Goal: Register for event/course

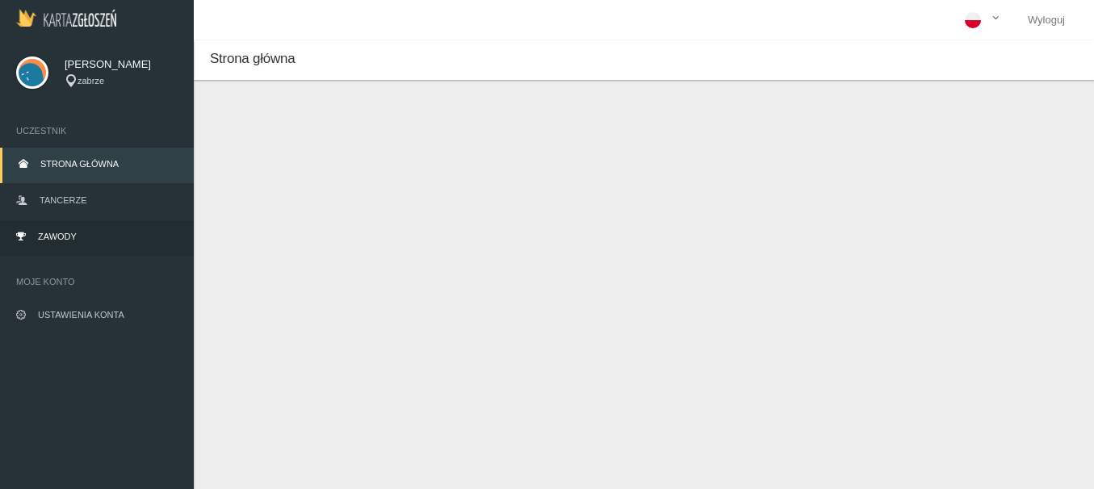
click at [52, 238] on span "Zawody" at bounding box center [57, 237] width 39 height 10
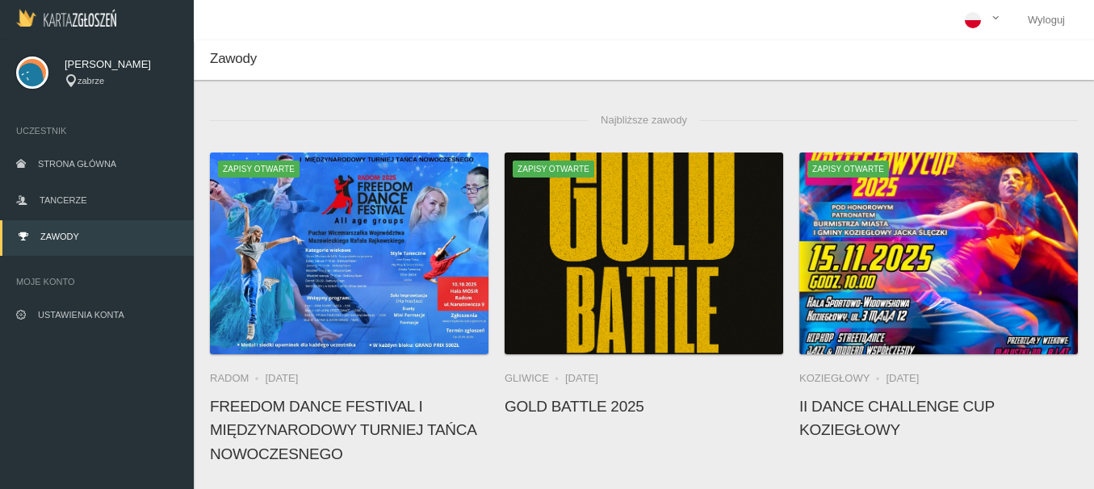
click at [585, 390] on app-competition-card "Zapisy otwarte [GEOGRAPHIC_DATA] [DATE] Gold Battle 2025" at bounding box center [644, 290] width 279 height 274
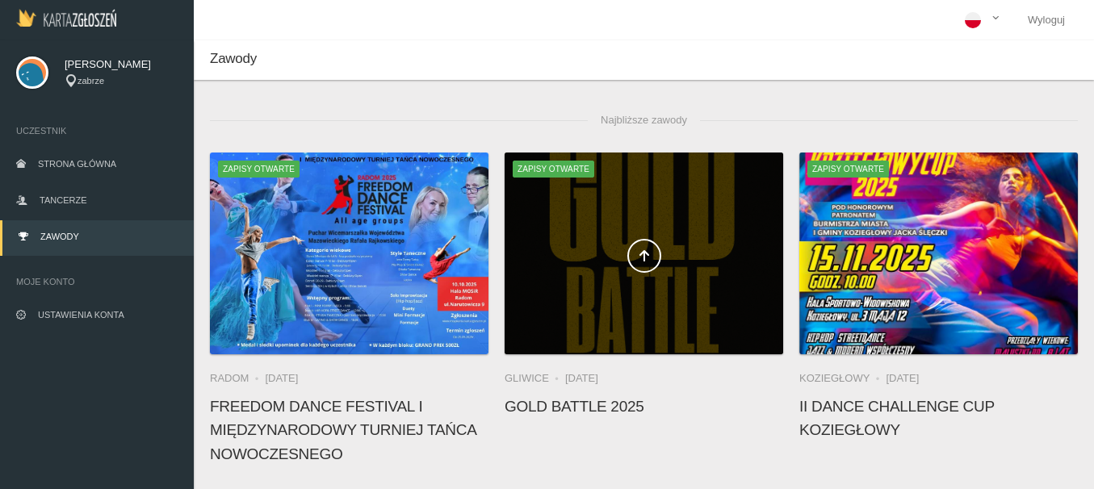
click at [600, 315] on div at bounding box center [644, 254] width 279 height 202
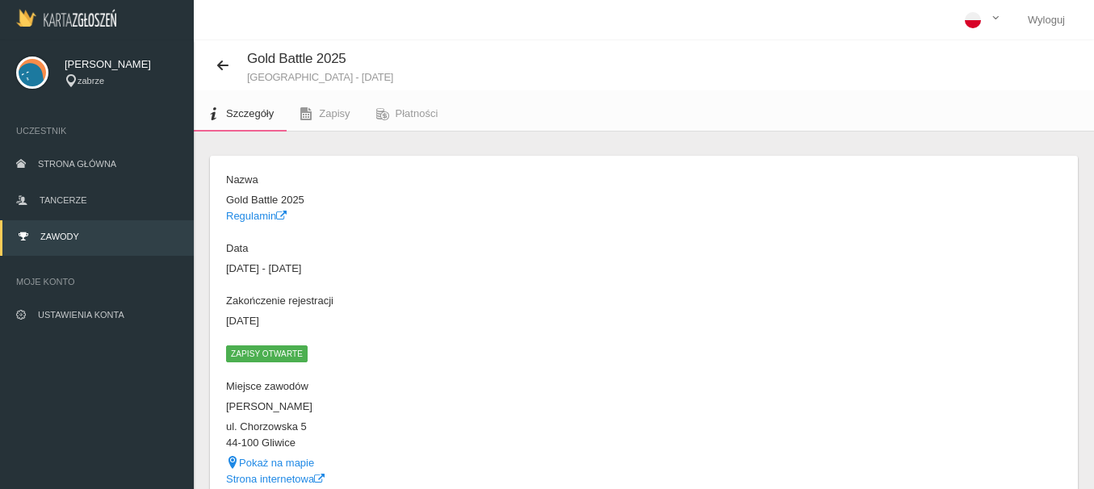
click at [281, 354] on span "Zapisy otwarte" at bounding box center [267, 354] width 82 height 16
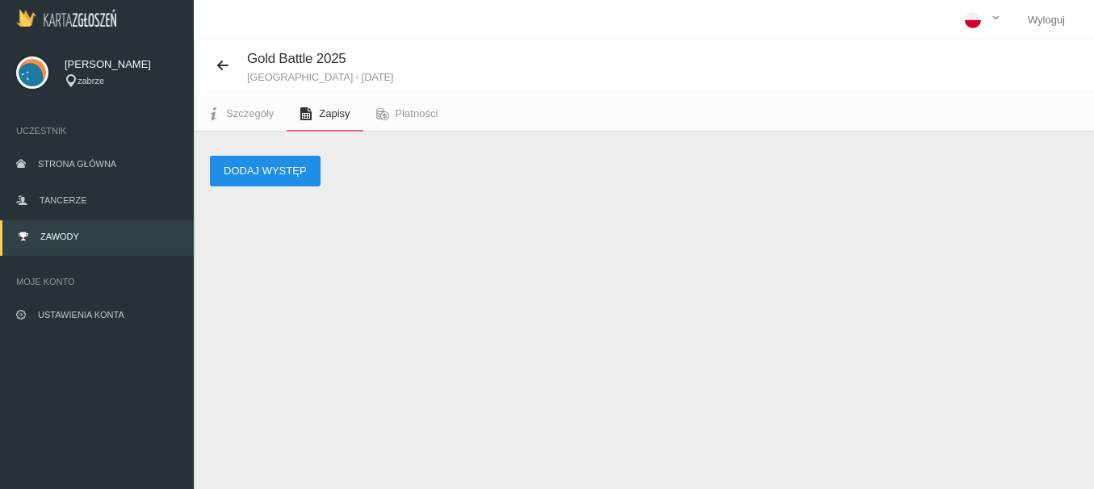
click at [282, 168] on button "Dodaj występ" at bounding box center [265, 171] width 111 height 31
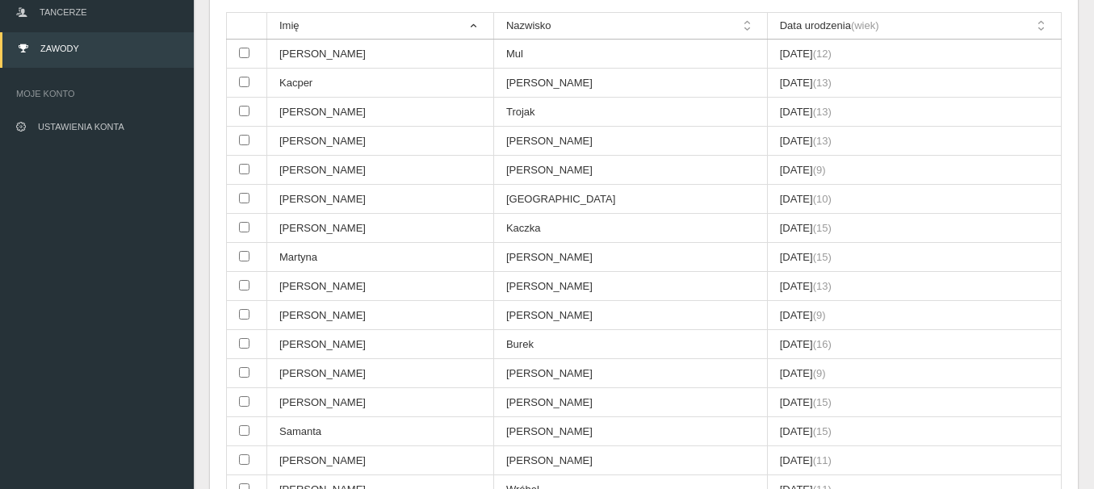
scroll to position [442, 0]
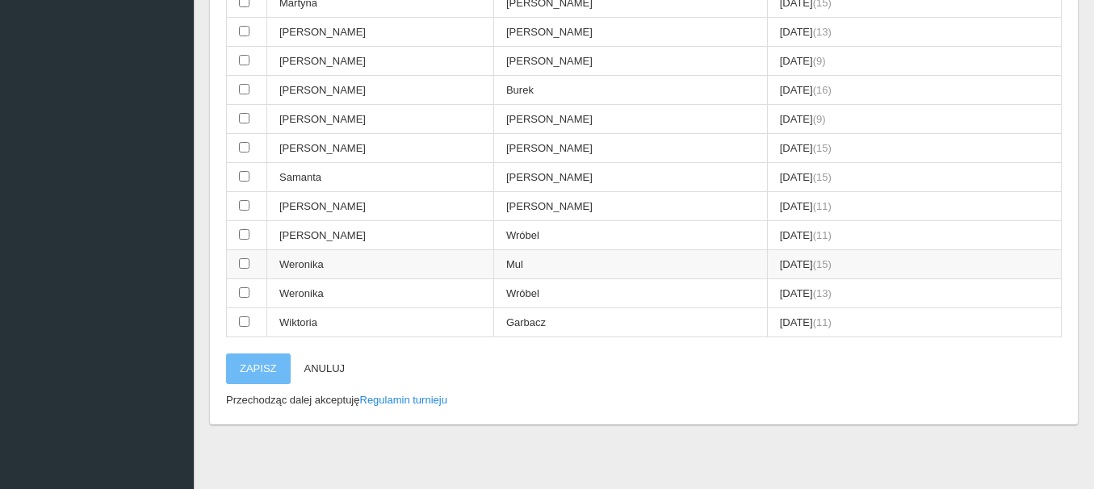
click at [244, 263] on input "checkbox" at bounding box center [244, 263] width 10 height 10
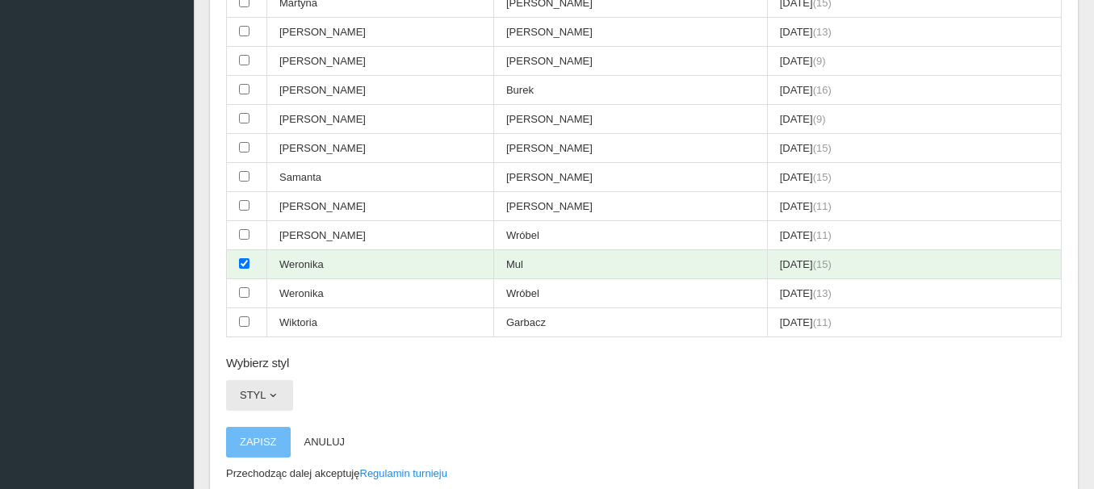
click at [270, 400] on span "button" at bounding box center [272, 395] width 13 height 13
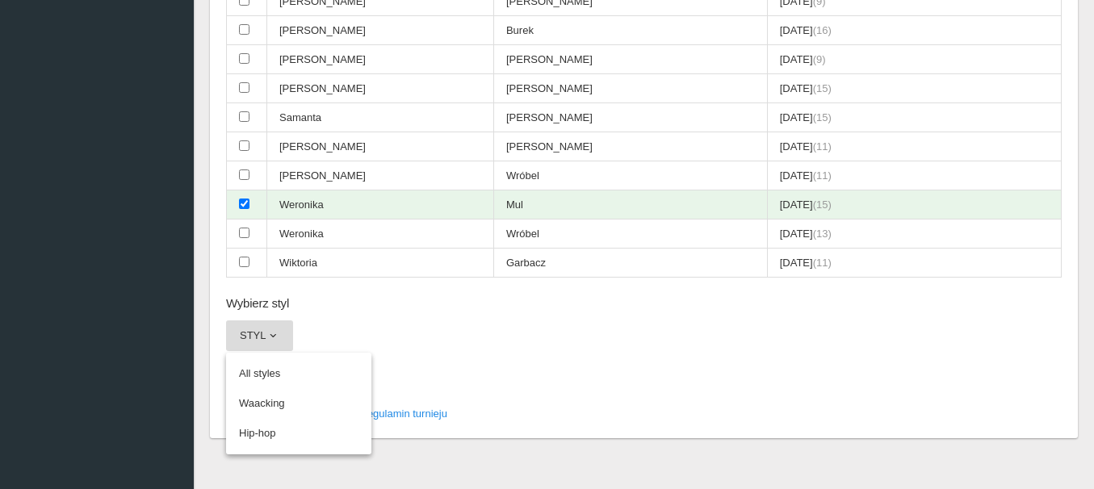
scroll to position [516, 0]
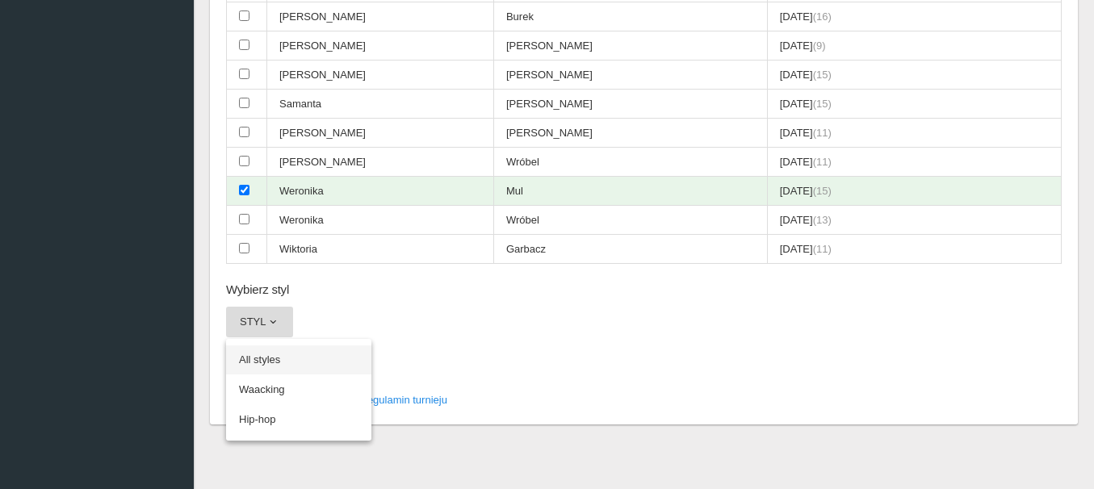
click at [269, 358] on link "All styles" at bounding box center [298, 360] width 145 height 29
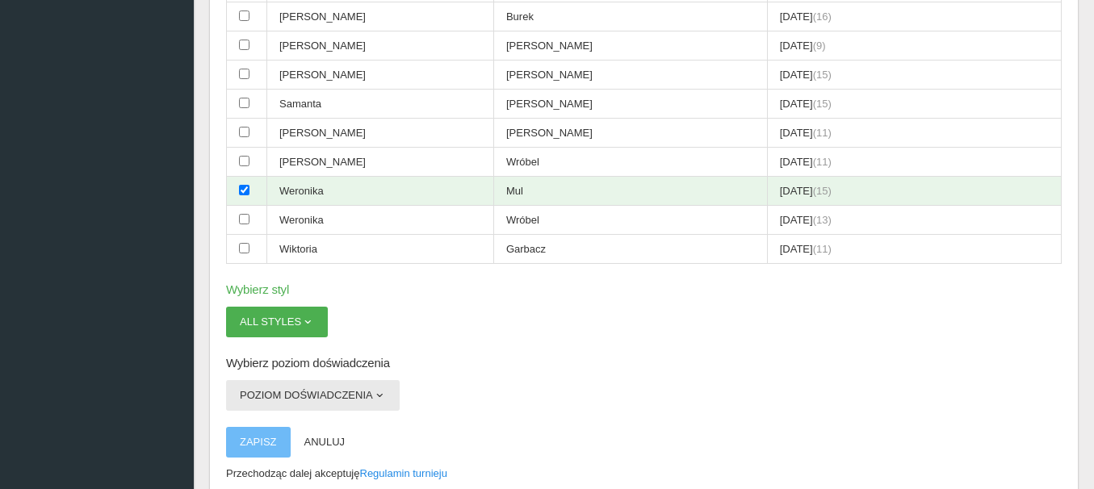
click at [378, 397] on span "button" at bounding box center [379, 395] width 13 height 13
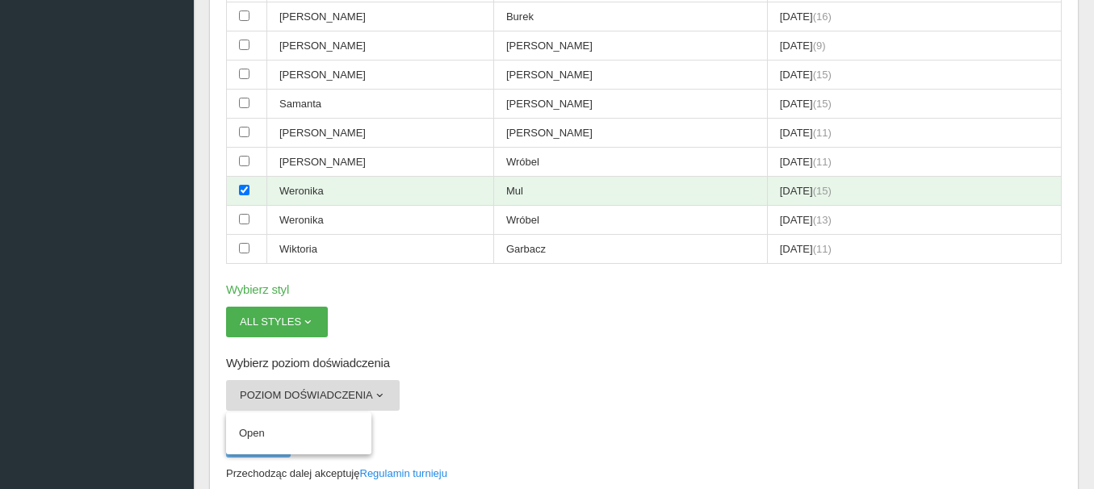
click at [510, 361] on h6 "Wybierz poziom doświadczenia" at bounding box center [644, 363] width 836 height 19
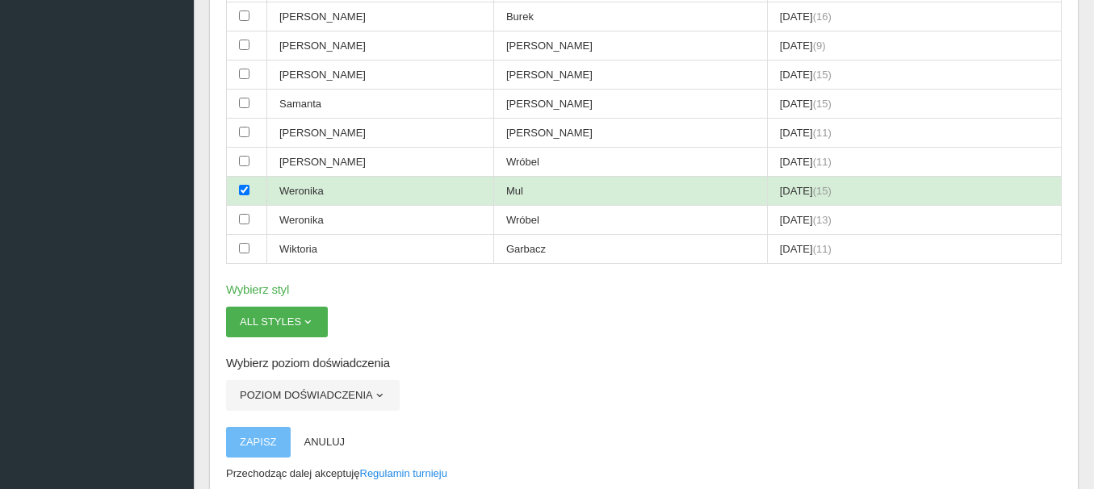
click at [241, 186] on input "checkbox" at bounding box center [244, 190] width 10 height 10
checkbox input "false"
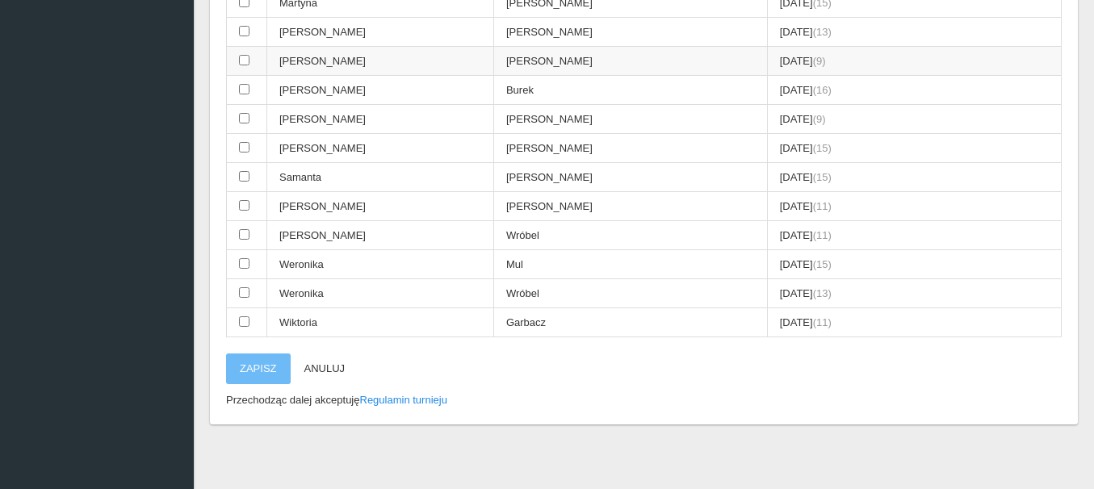
click at [241, 59] on input "checkbox" at bounding box center [244, 60] width 10 height 10
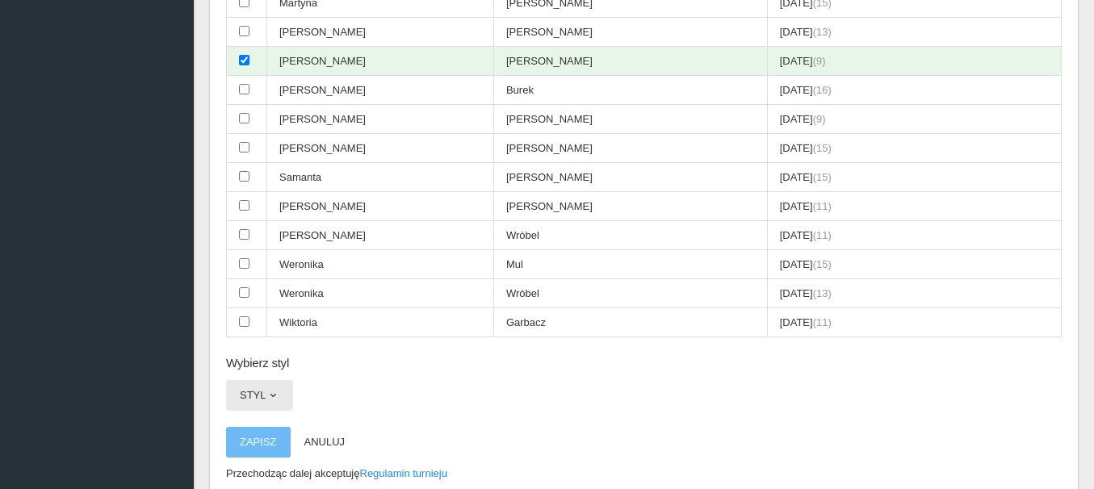
click at [272, 396] on span "button" at bounding box center [272, 395] width 13 height 13
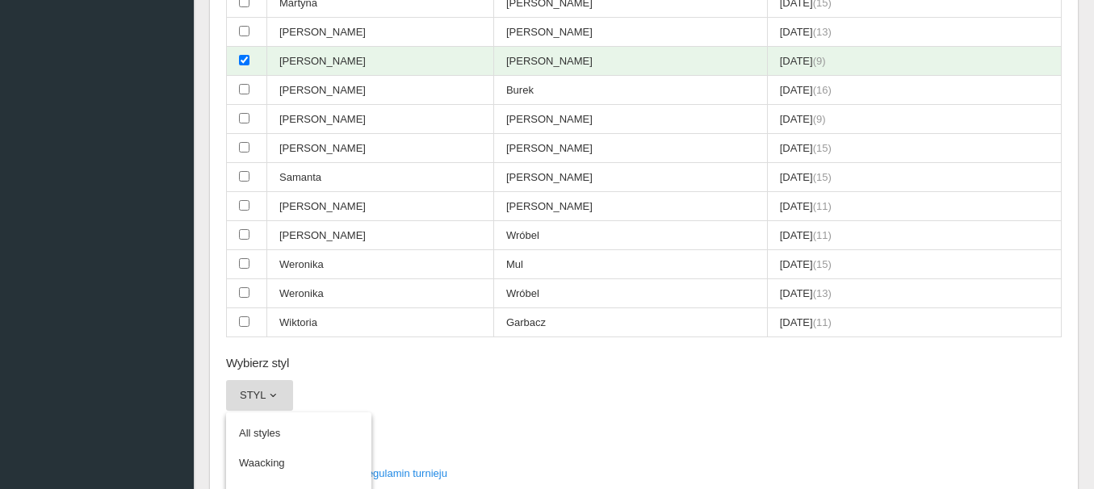
click at [744, 390] on div "Wybierz tancerzy (zaznaczono: 1) Imię Nazwisko Data urodzenia (wiek) [PERSON_NA…" at bounding box center [644, 105] width 868 height 785
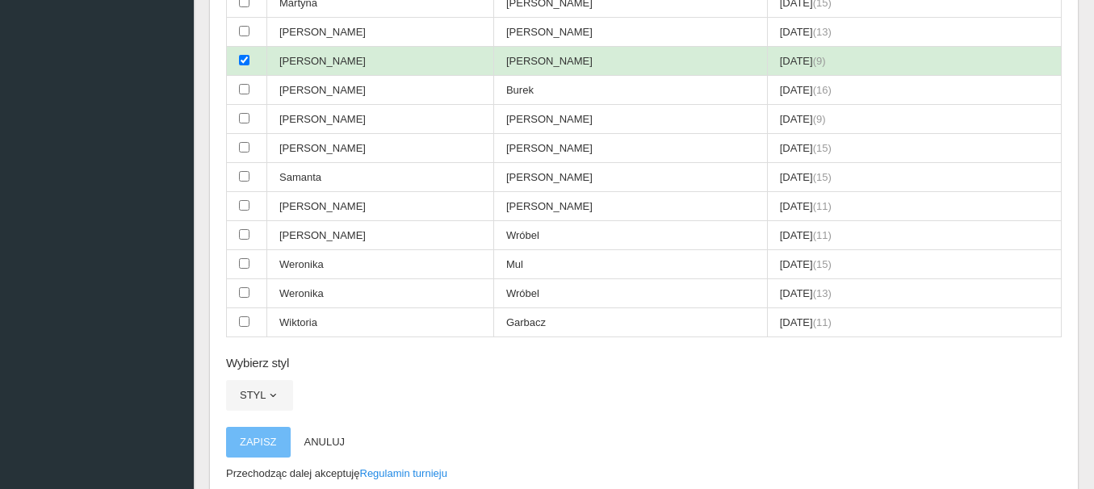
click at [241, 63] on input "checkbox" at bounding box center [244, 60] width 10 height 10
checkbox input "false"
